Goal: Navigation & Orientation: Find specific page/section

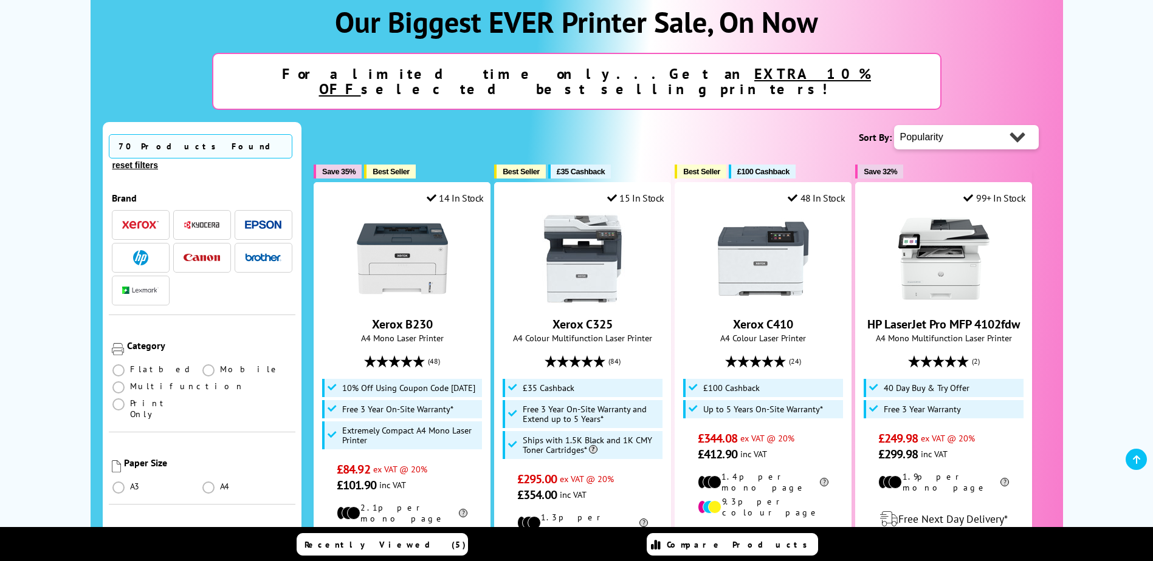
scroll to position [182, 0]
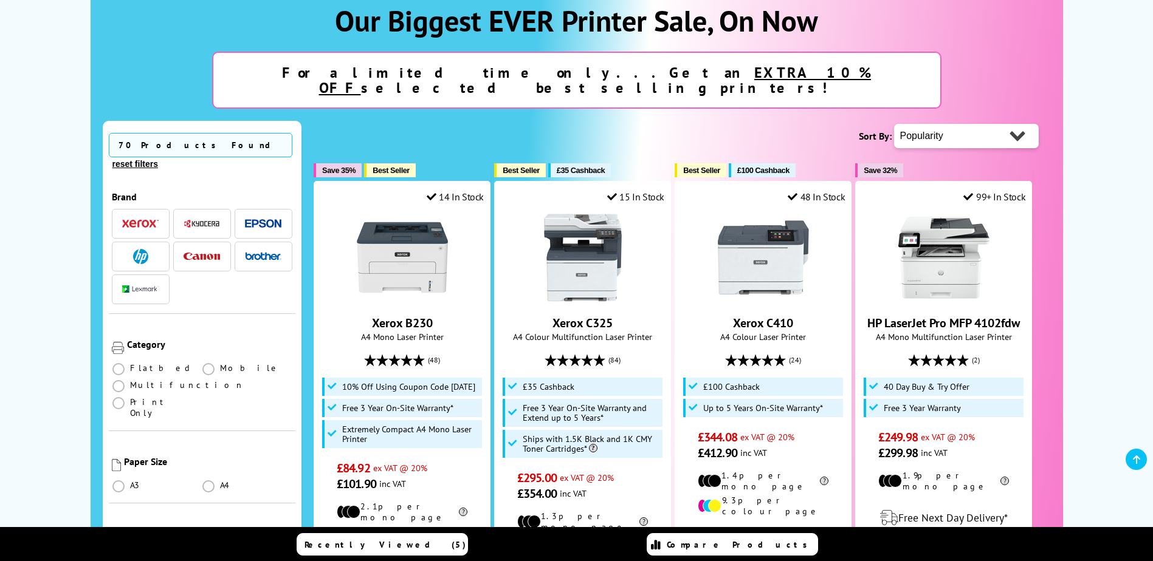
click at [252, 249] on span "button" at bounding box center [263, 256] width 36 height 15
